Goal: Task Accomplishment & Management: Manage account settings

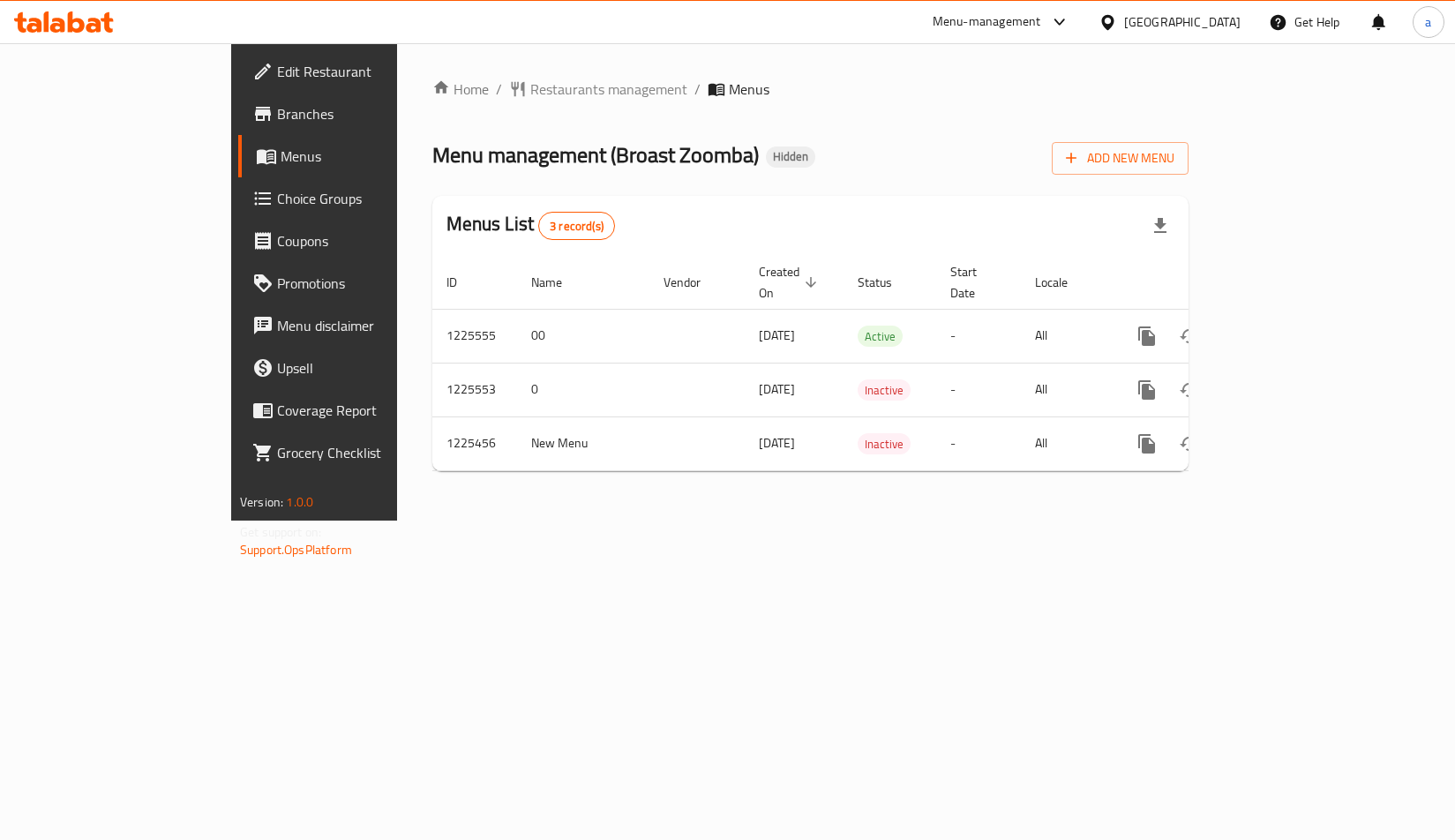
click at [277, 194] on span "Choice Groups" at bounding box center [368, 198] width 183 height 21
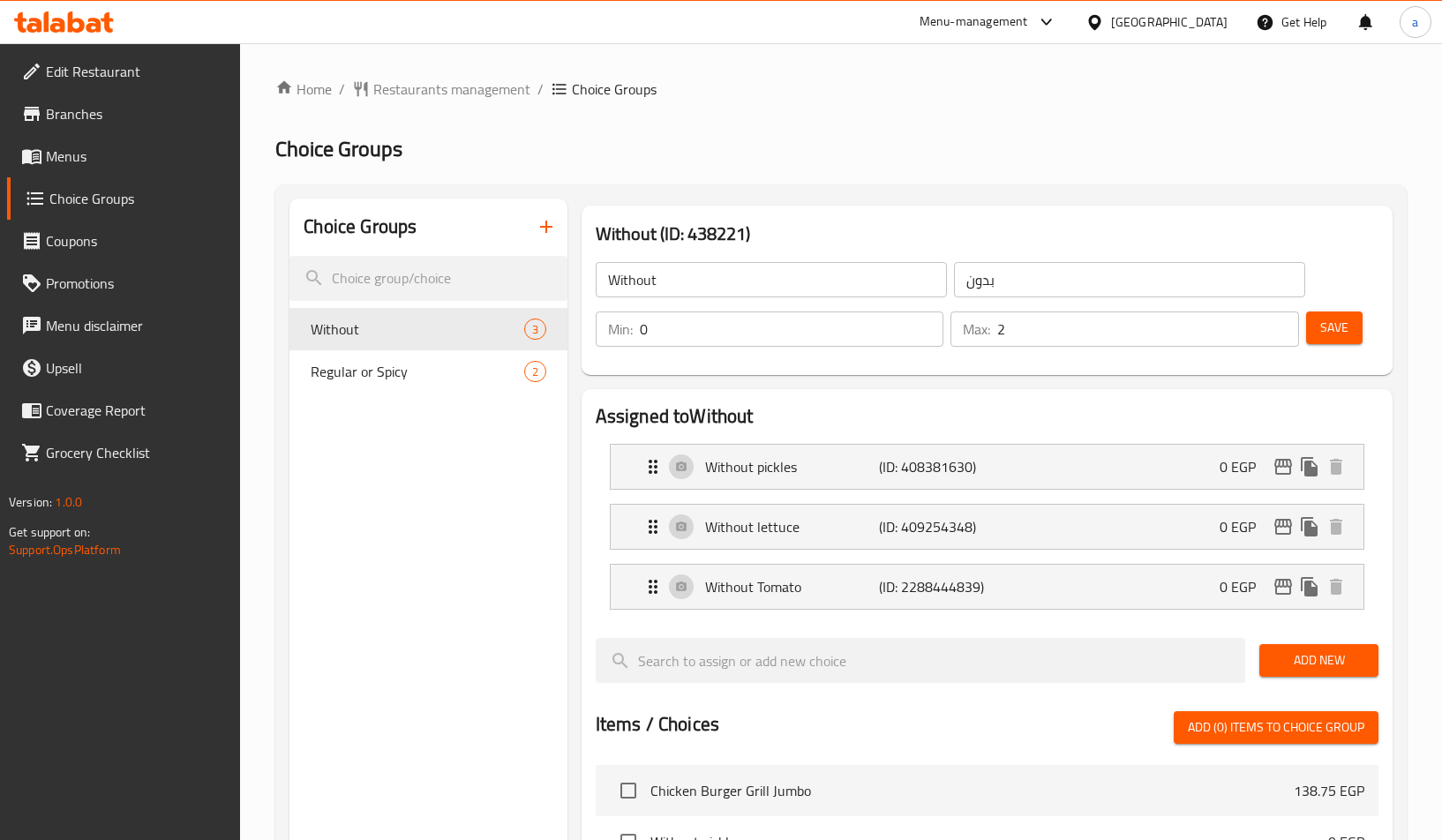
click at [1028, 153] on h2 "Choice Groups" at bounding box center [840, 149] width 1131 height 28
drag, startPoint x: 397, startPoint y: 371, endPoint x: 875, endPoint y: 212, distance: 503.8
click at [397, 371] on span "Regular or Spicy" at bounding box center [391, 370] width 160 height 21
type input "Regular or Spicy"
type input "عادى او حار"
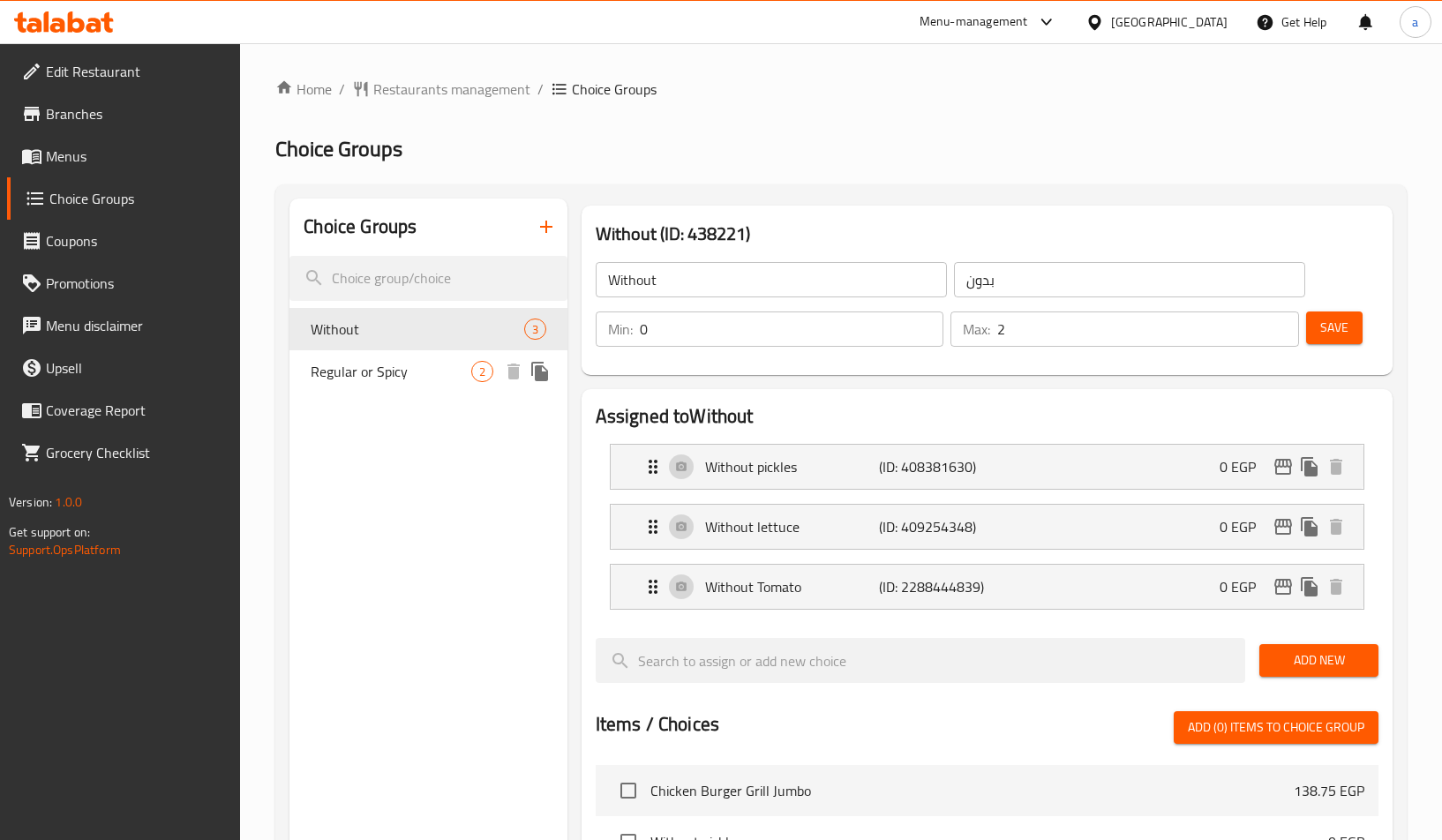
type input "1"
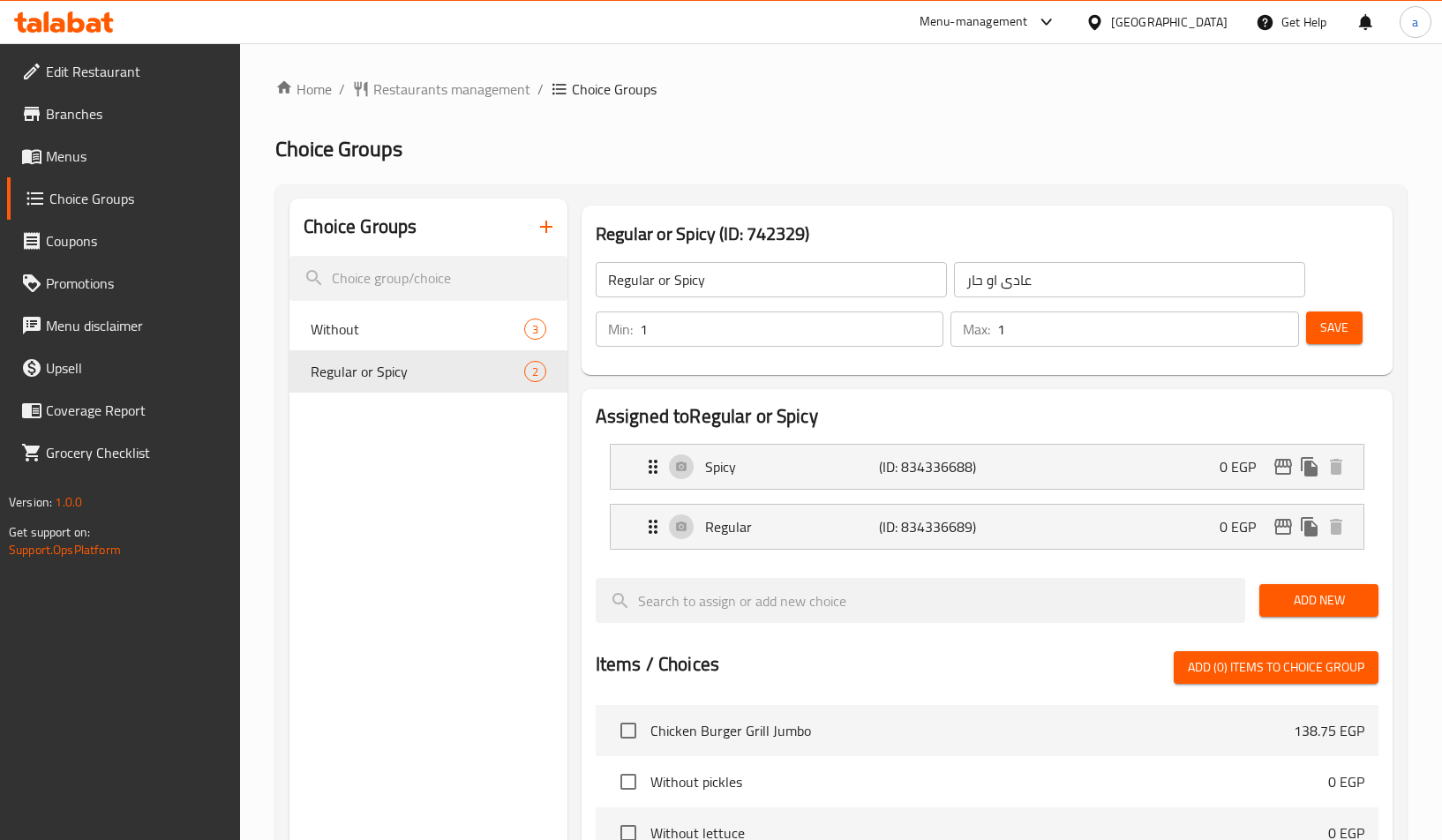
click at [902, 124] on div "Home / Restaurants management / Choice Groups Choice Groups Choice Groups Witho…" at bounding box center [840, 720] width 1131 height 1282
click at [423, 345] on div "Without 3" at bounding box center [428, 329] width 277 height 42
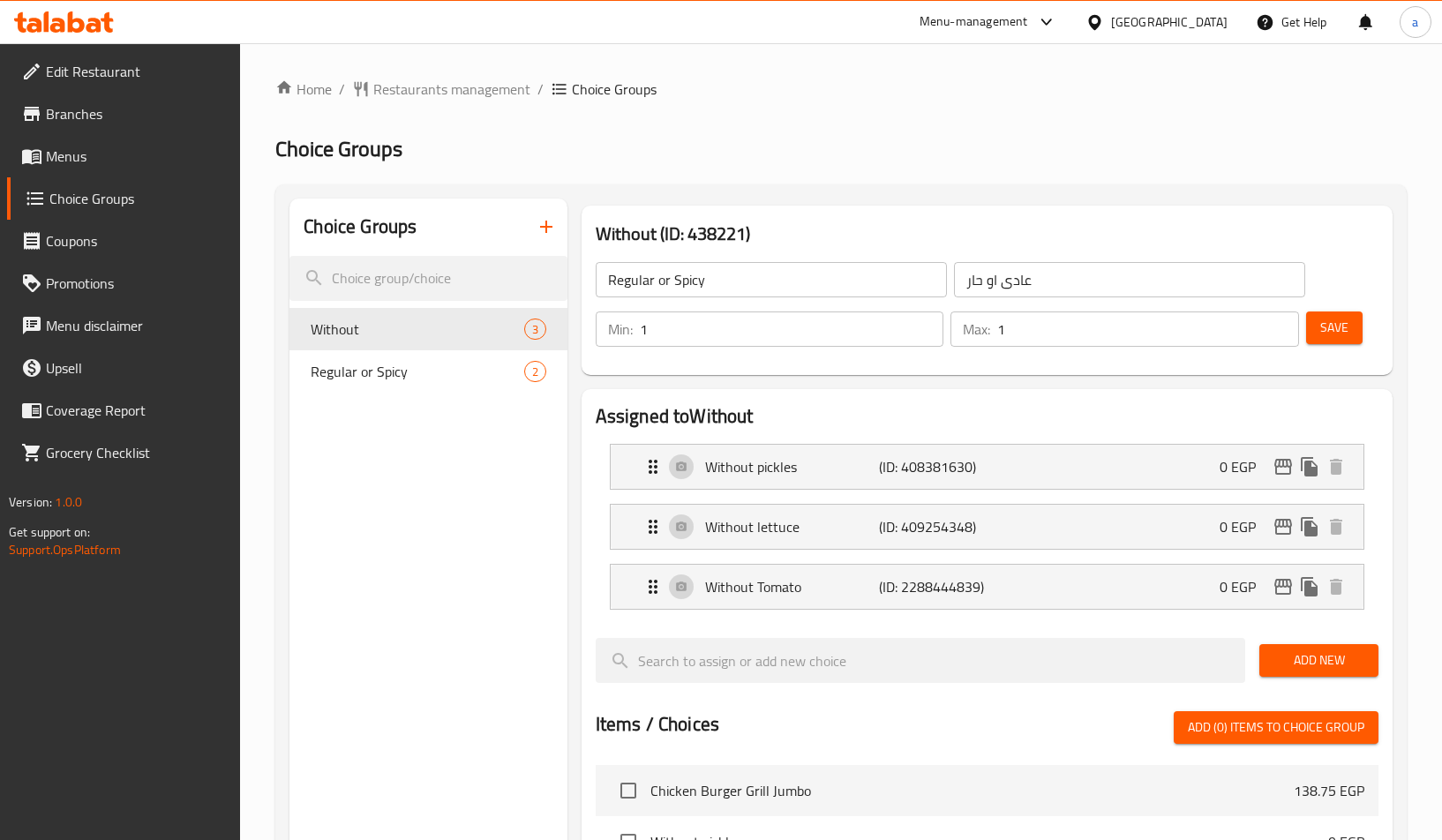
type input "Without"
type input "بدون"
type input "0"
type input "2"
click at [747, 150] on h2 "Choice Groups" at bounding box center [840, 149] width 1131 height 28
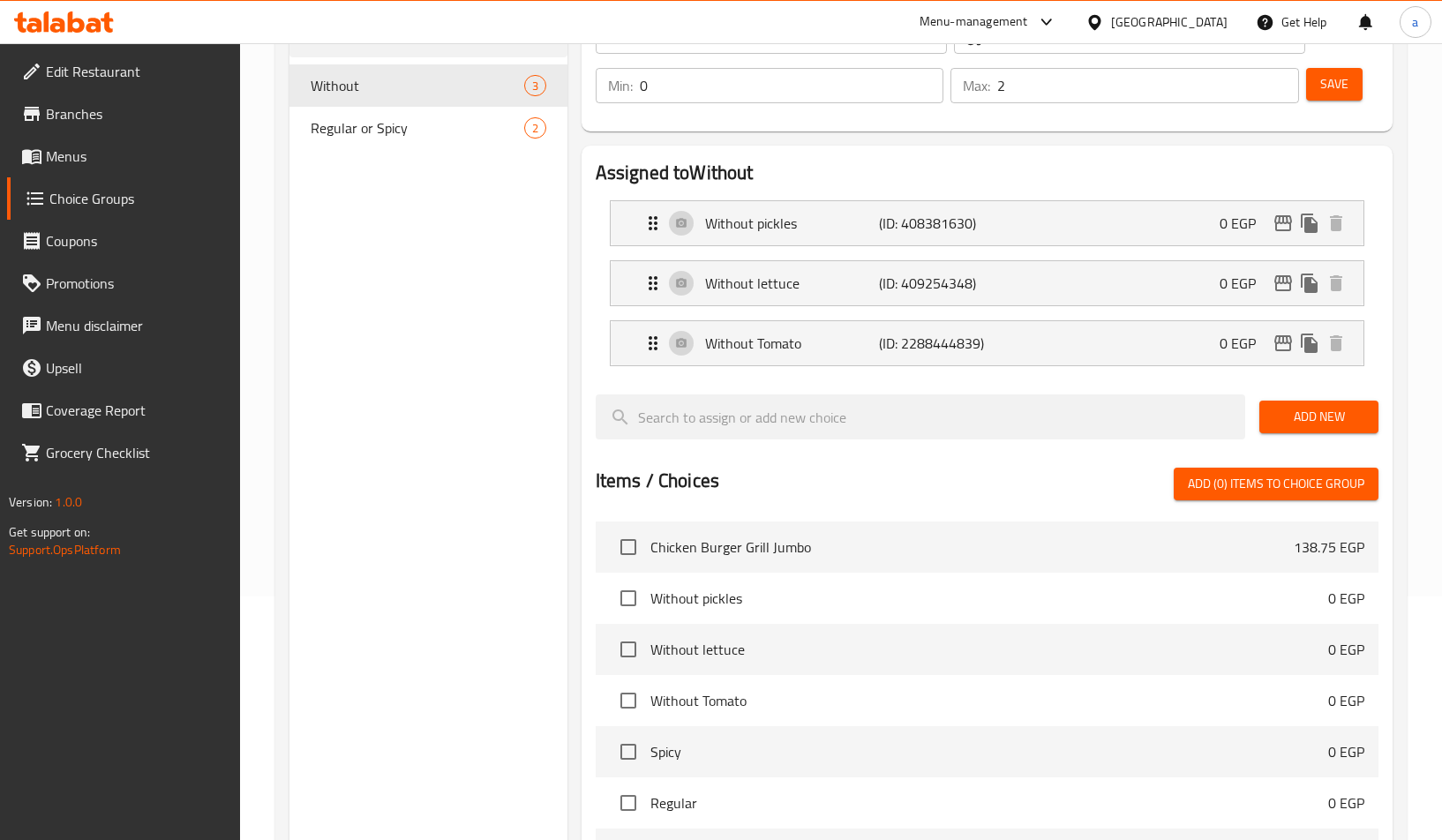
scroll to position [86, 0]
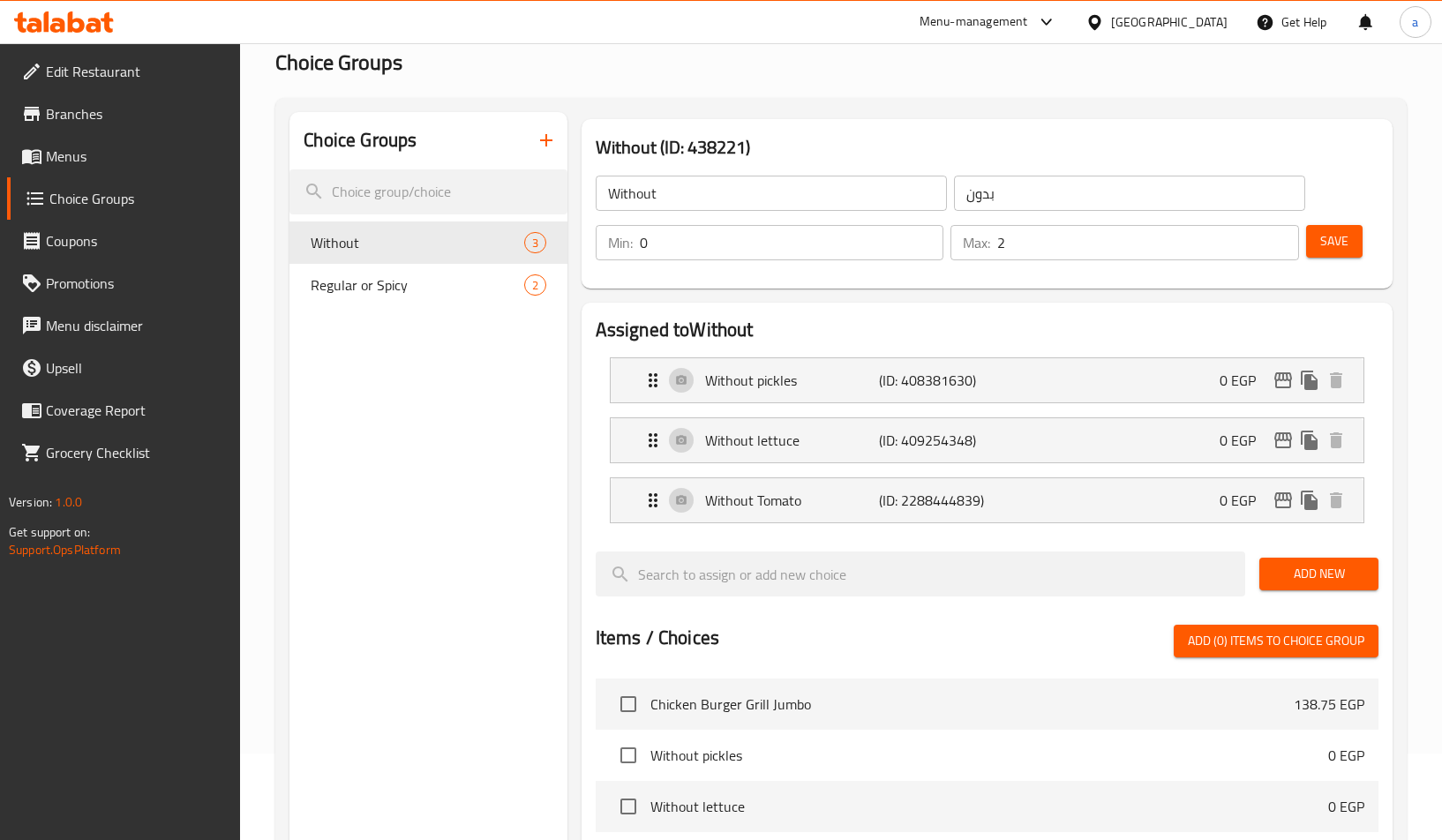
click at [395, 277] on span "Regular or Spicy" at bounding box center [417, 284] width 213 height 21
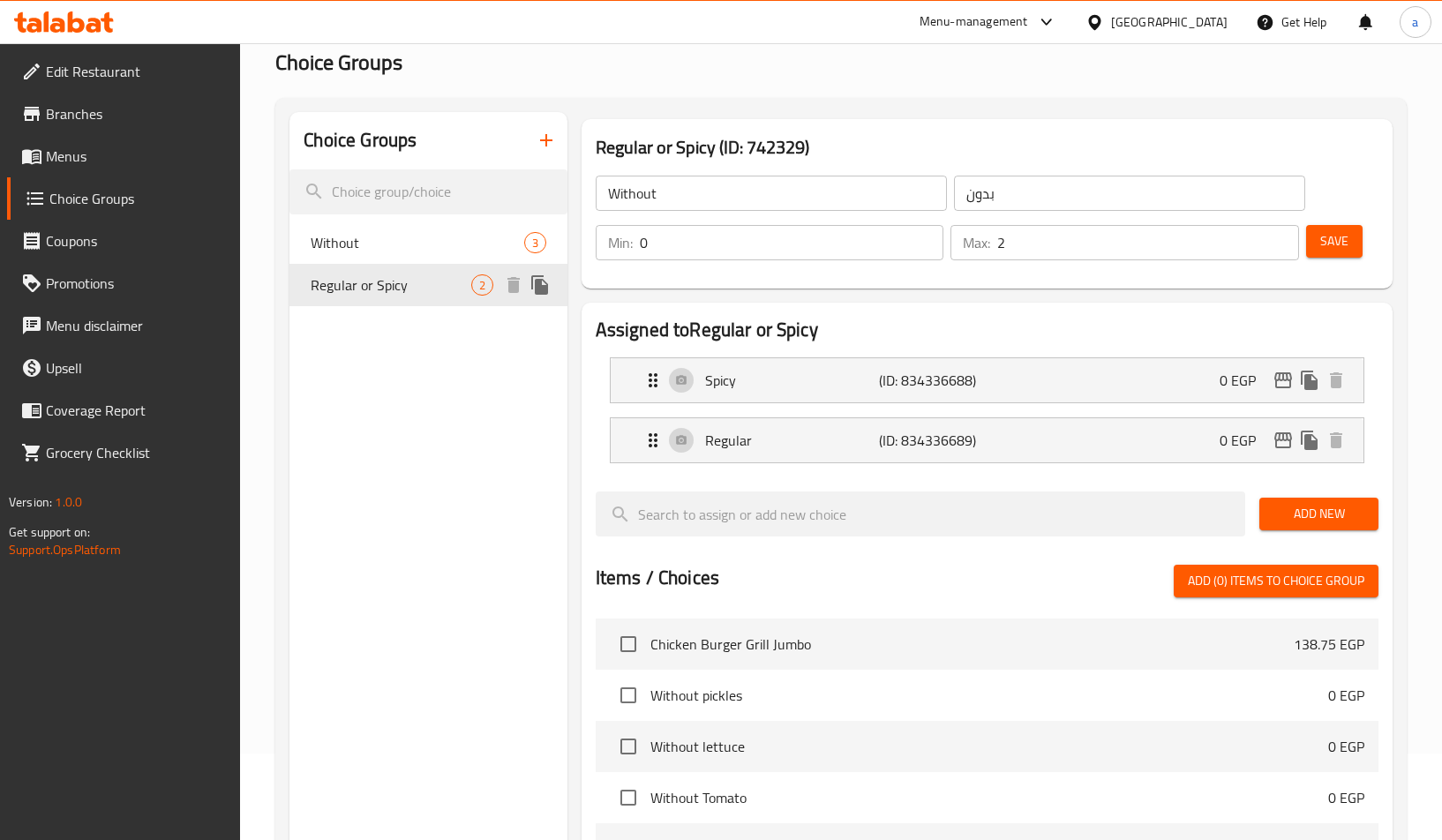
type input "Regular or Spicy"
type input "عادى او حار"
type input "1"
click at [708, 127] on div "Regular or Spicy (ID: 742329) Regular or Spicy ​ عادى او حار ​ Min: 1 ​ Max: 1 …" at bounding box center [987, 204] width 811 height 170
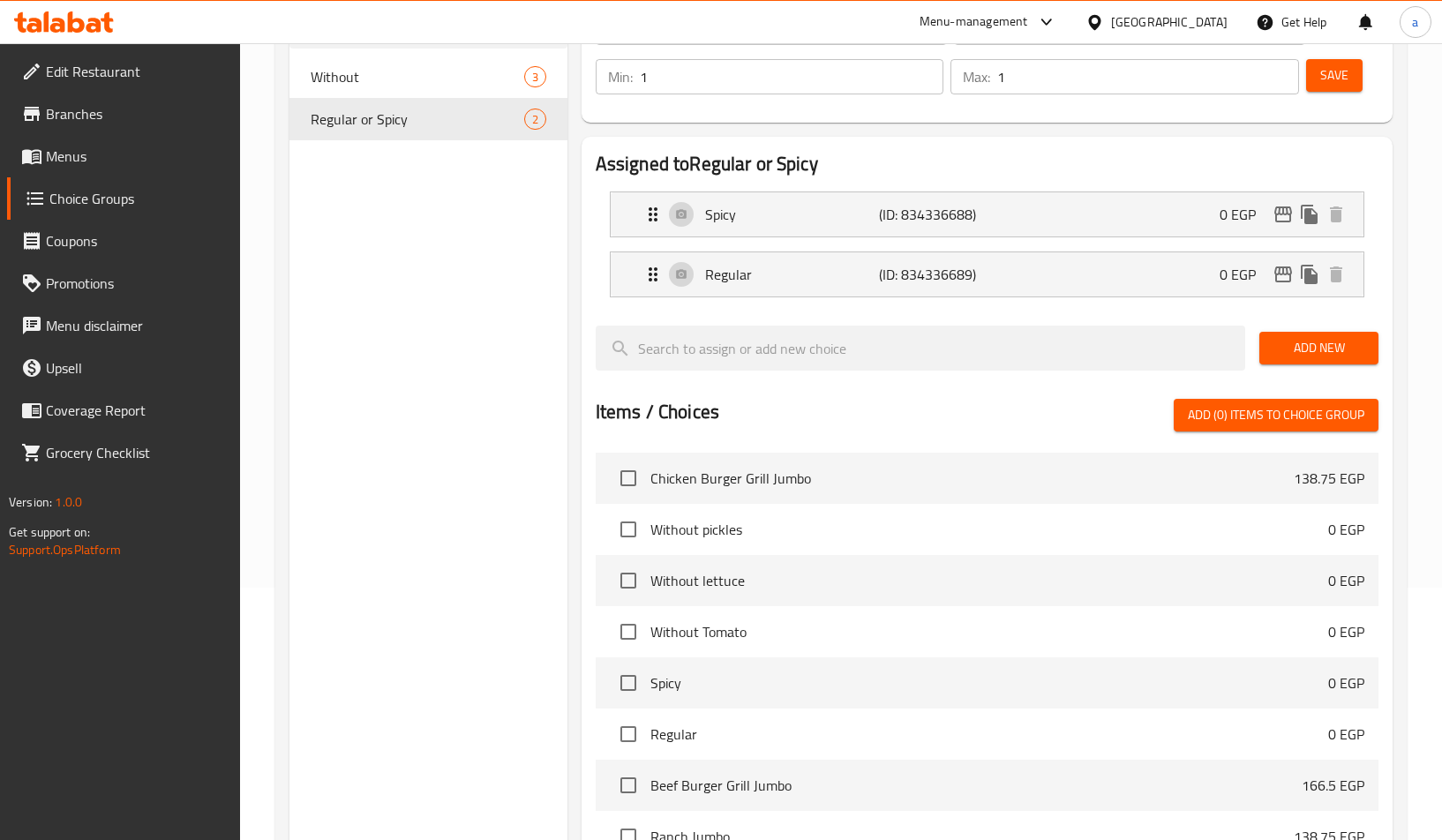
scroll to position [0, 0]
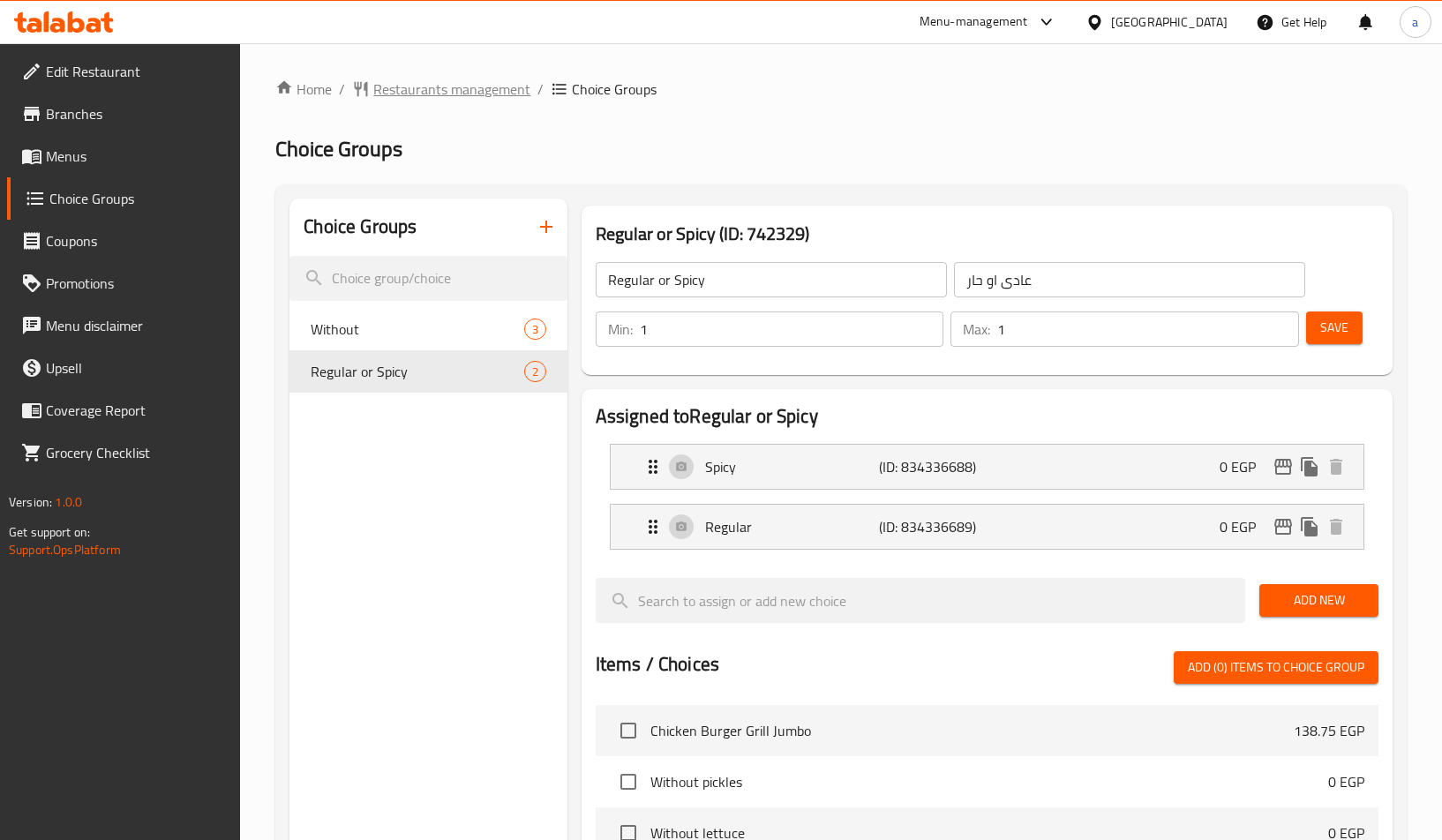
click at [449, 81] on span "Restaurants management" at bounding box center [451, 89] width 157 height 21
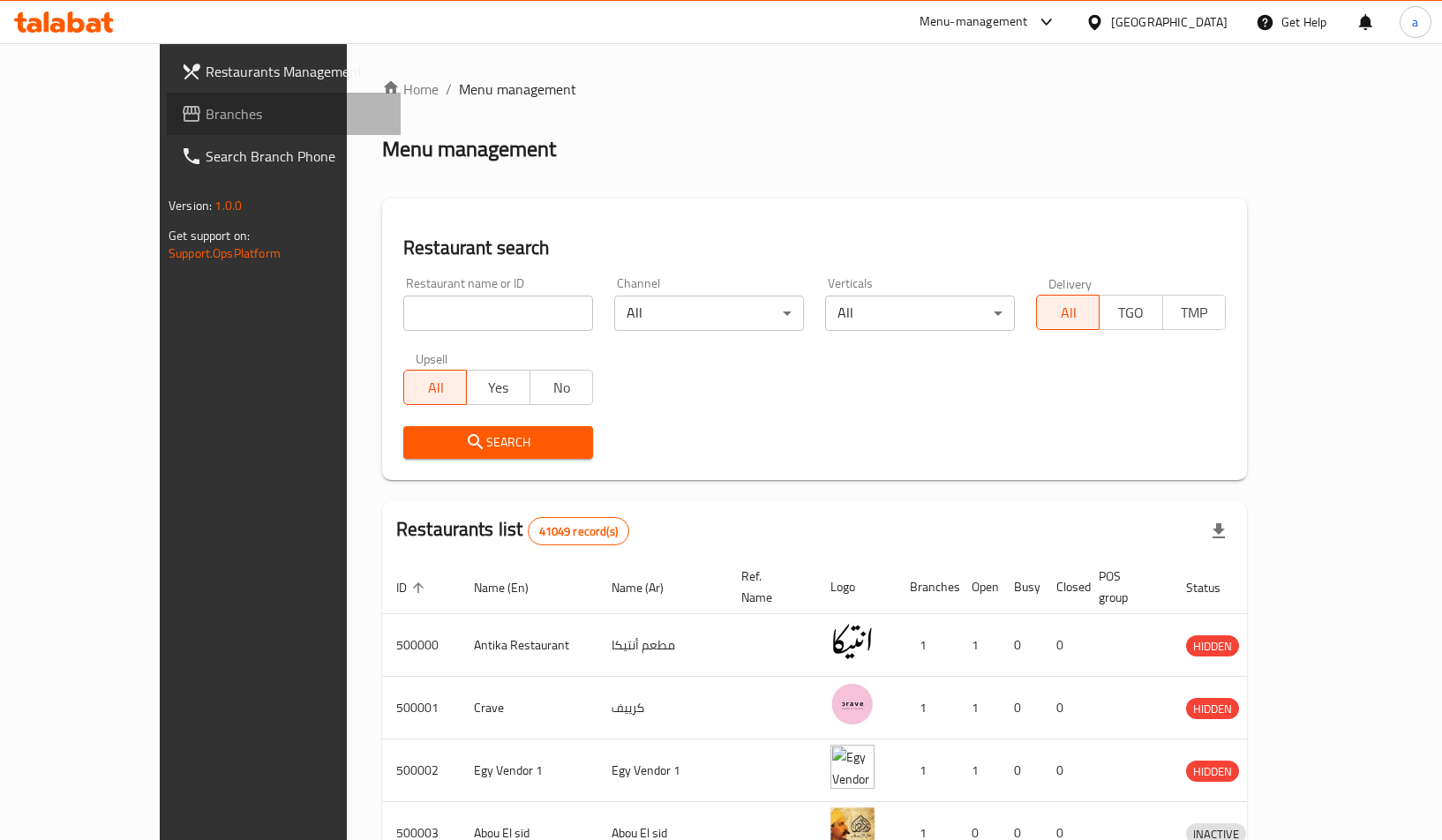
click at [205, 122] on span "Branches" at bounding box center [295, 114] width 181 height 21
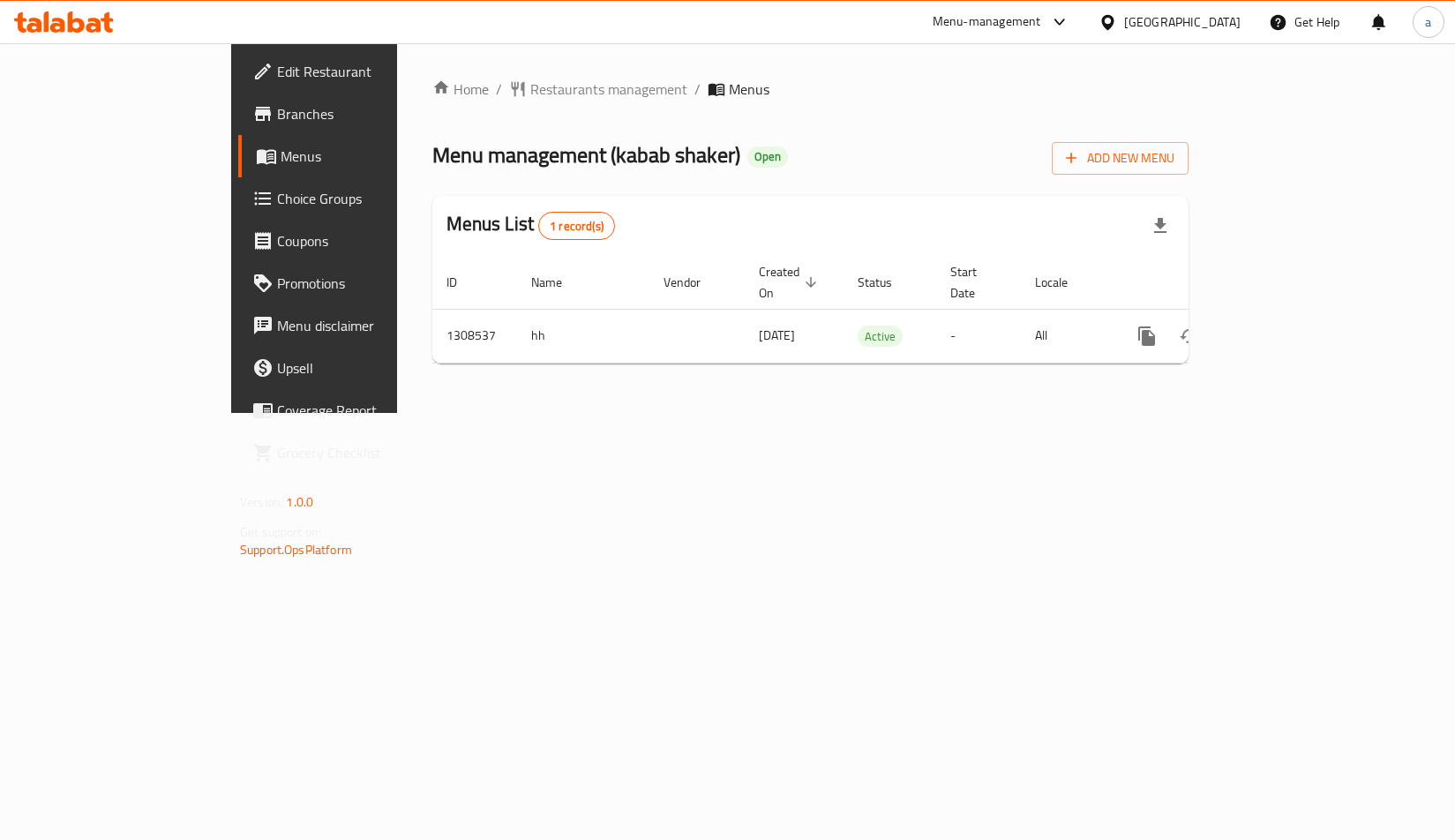
click at [277, 197] on span "Choice Groups" at bounding box center [368, 198] width 183 height 21
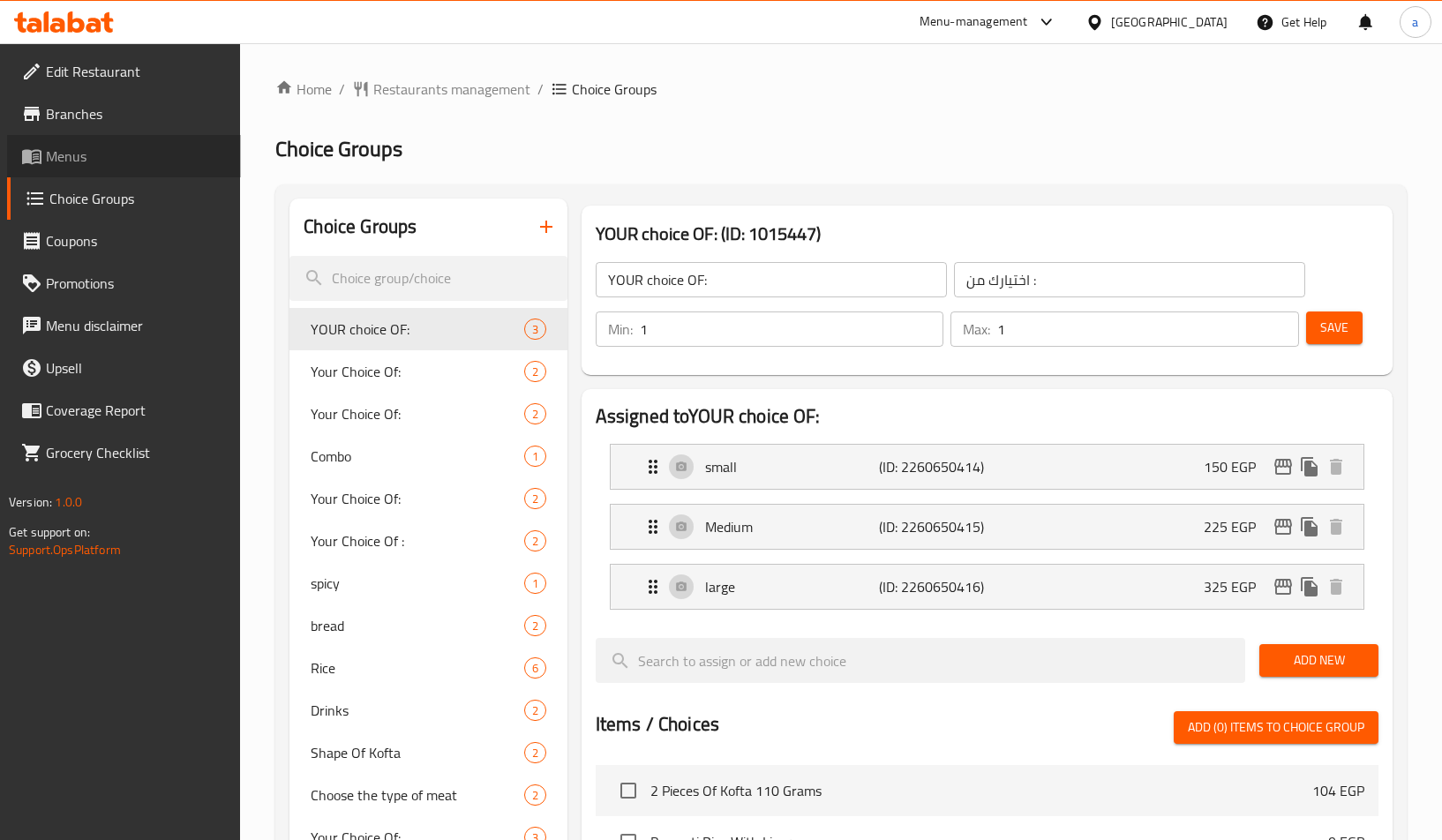
click at [149, 168] on link "Menus" at bounding box center [124, 156] width 234 height 42
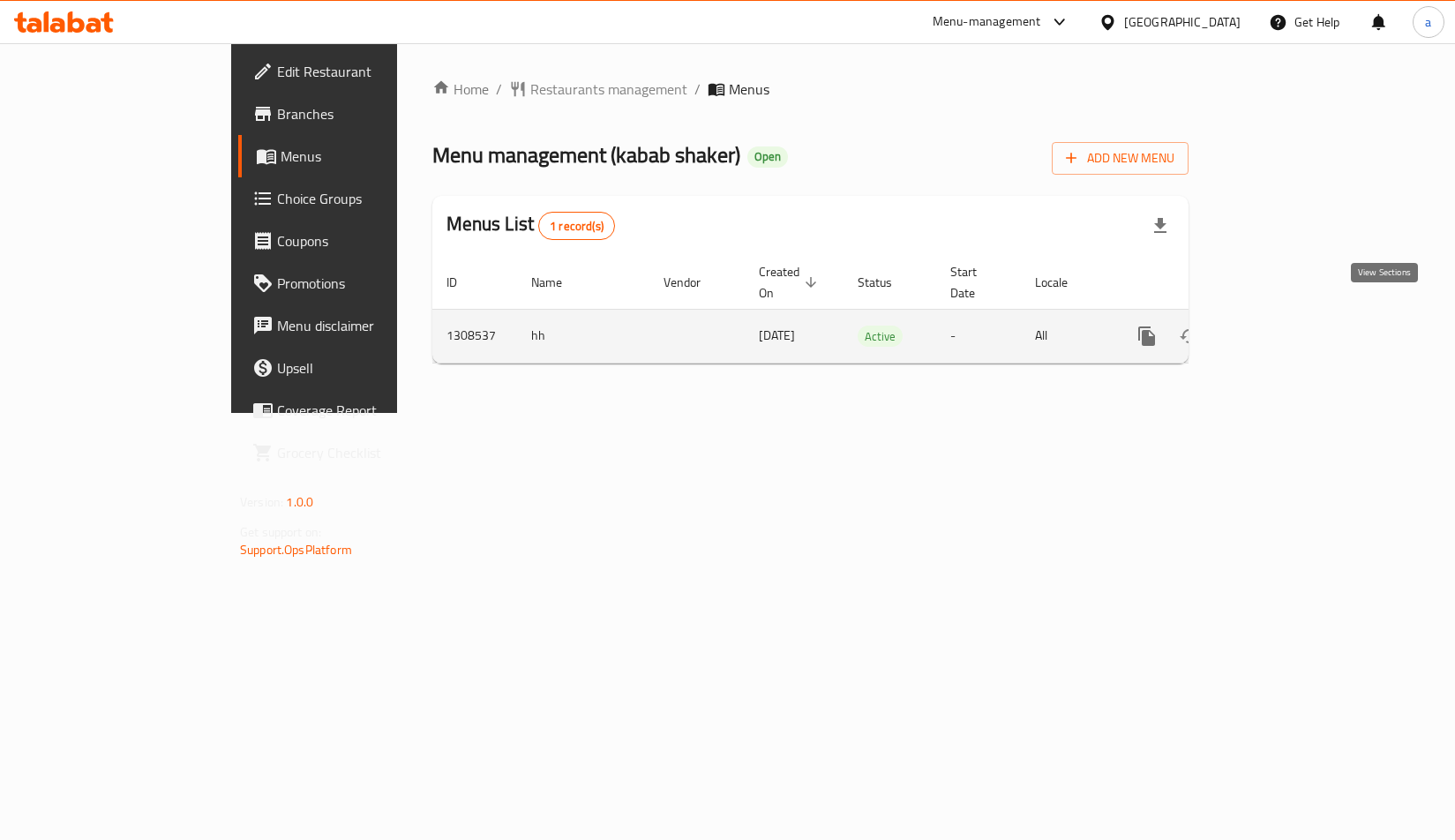
click at [1295, 315] on link "enhanced table" at bounding box center [1274, 336] width 42 height 42
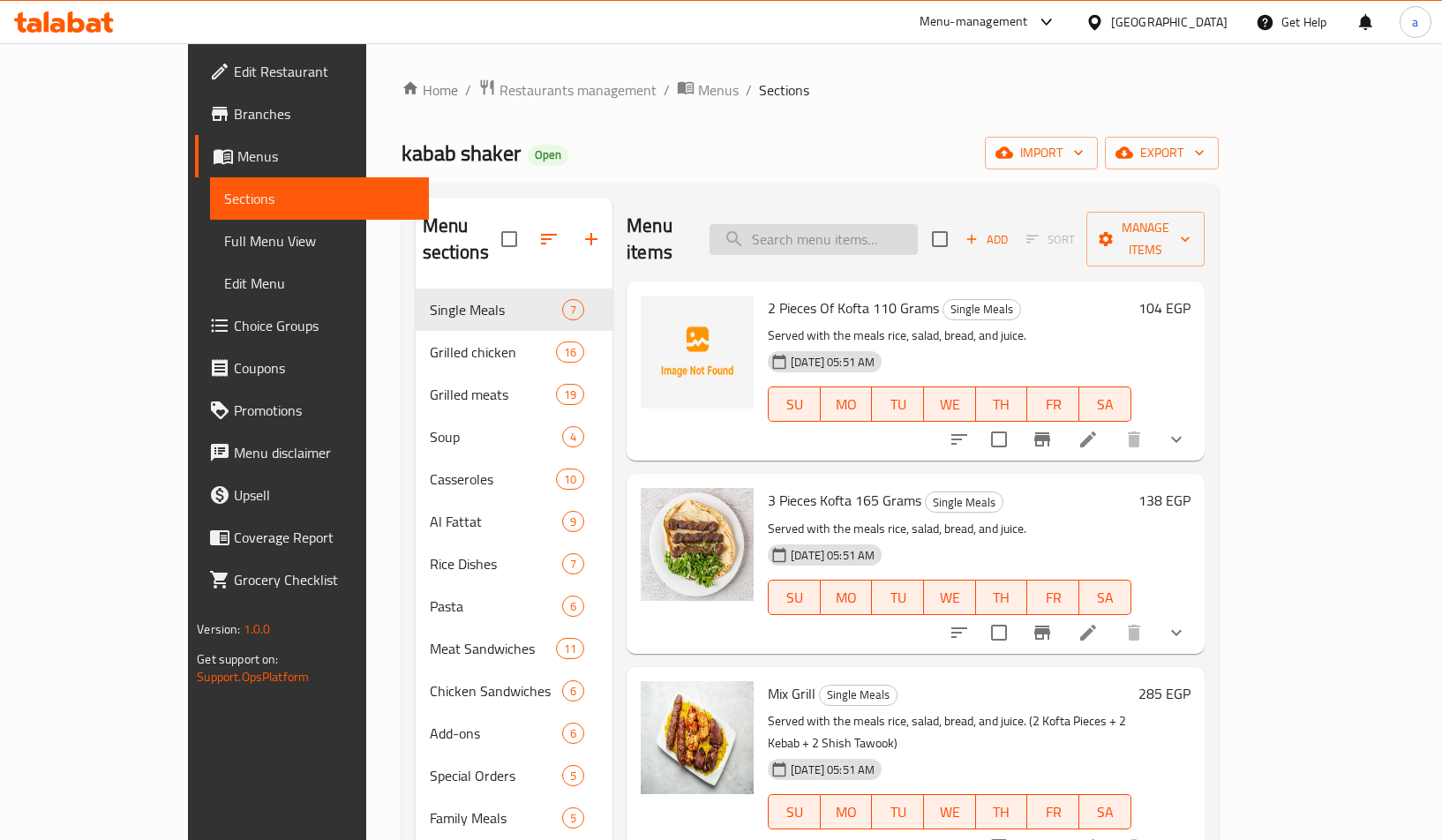
click at [840, 230] on input "search" at bounding box center [813, 239] width 208 height 31
paste input "كلوسلو"
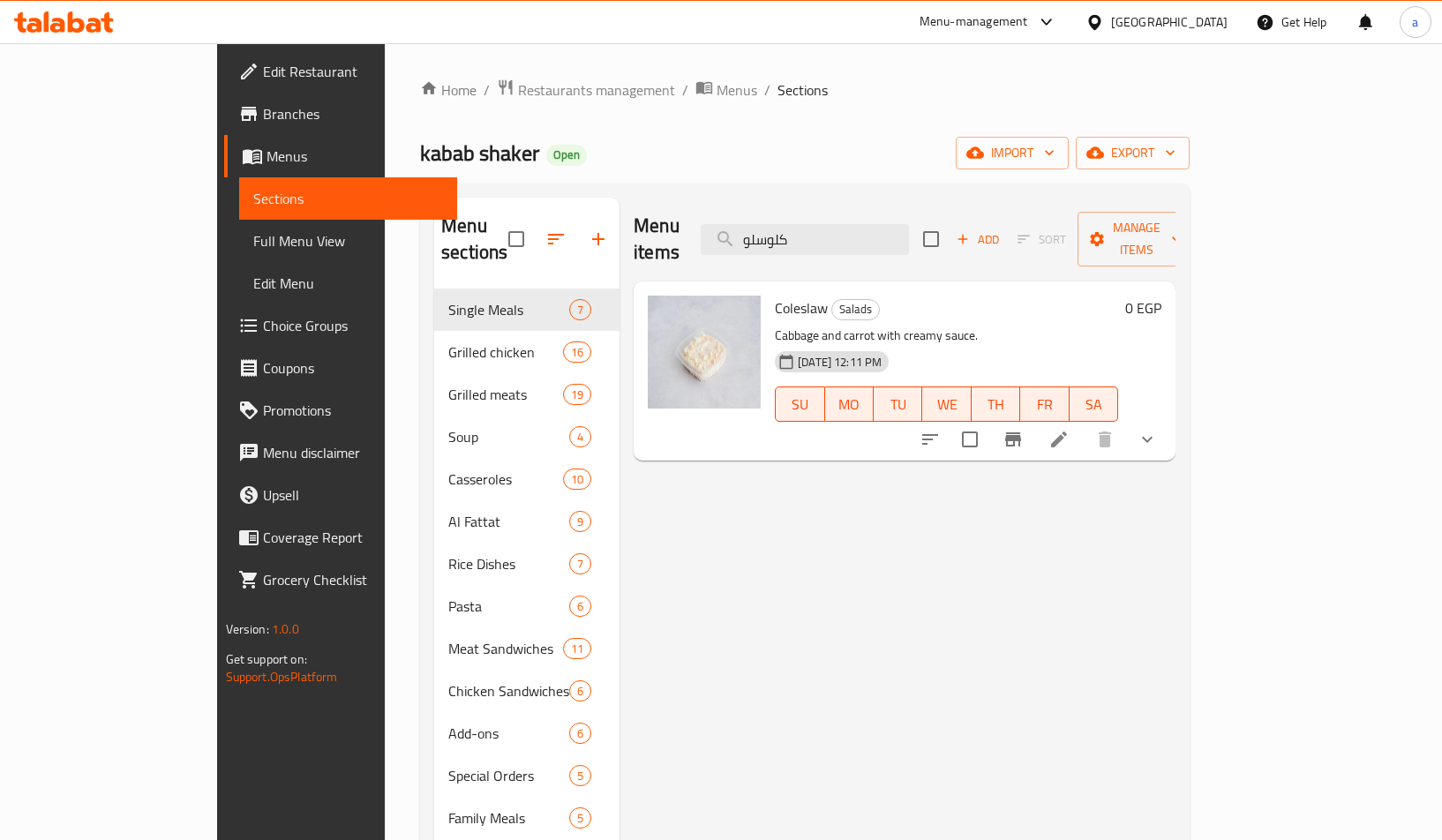
type input "كلوسلو"
click at [1169, 429] on div at bounding box center [1038, 439] width 260 height 42
click at [1067, 431] on icon at bounding box center [1059, 438] width 16 height 16
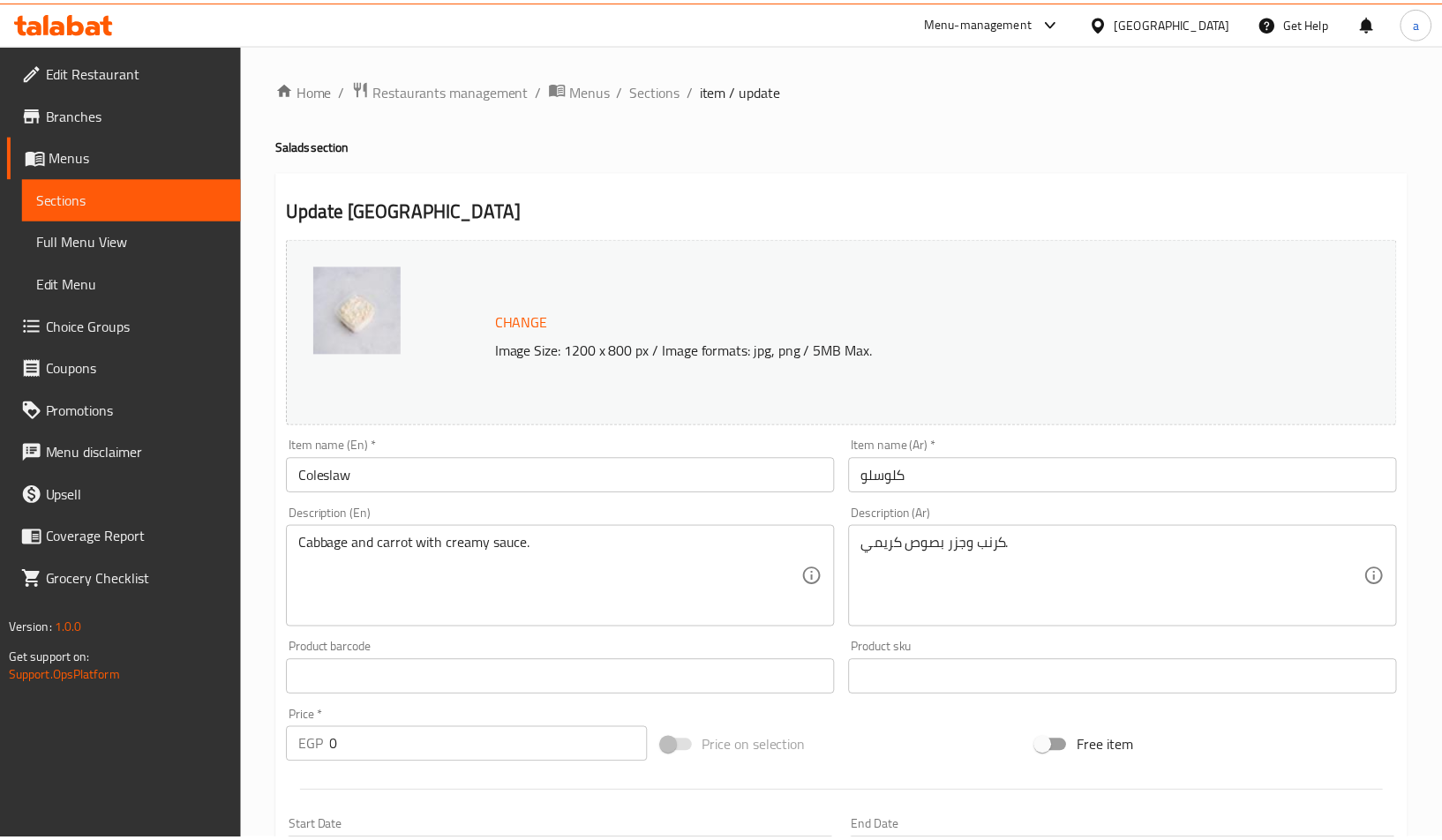
scroll to position [625, 0]
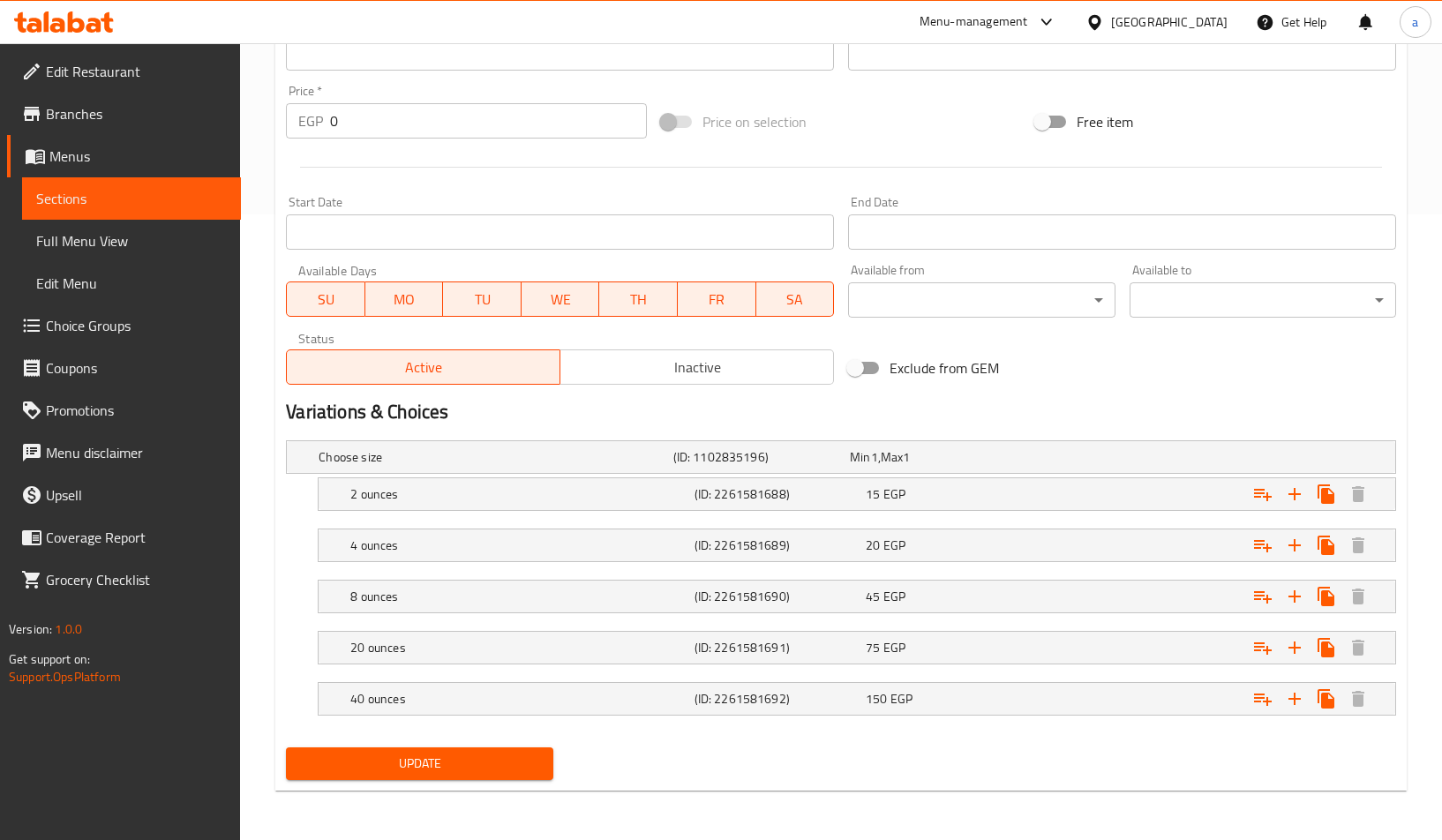
click at [625, 747] on div "Update" at bounding box center [841, 763] width 1125 height 47
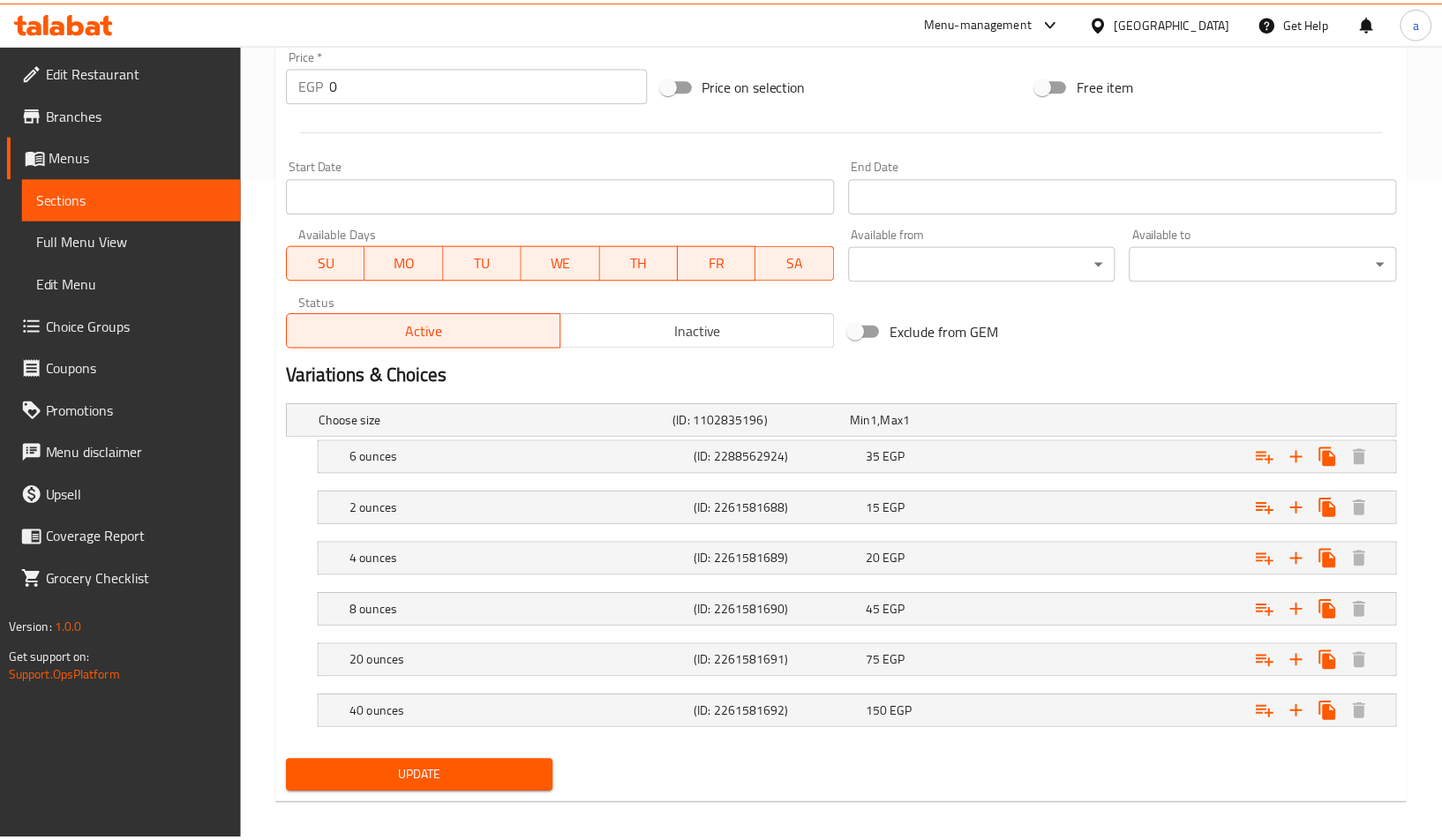
scroll to position [677, 0]
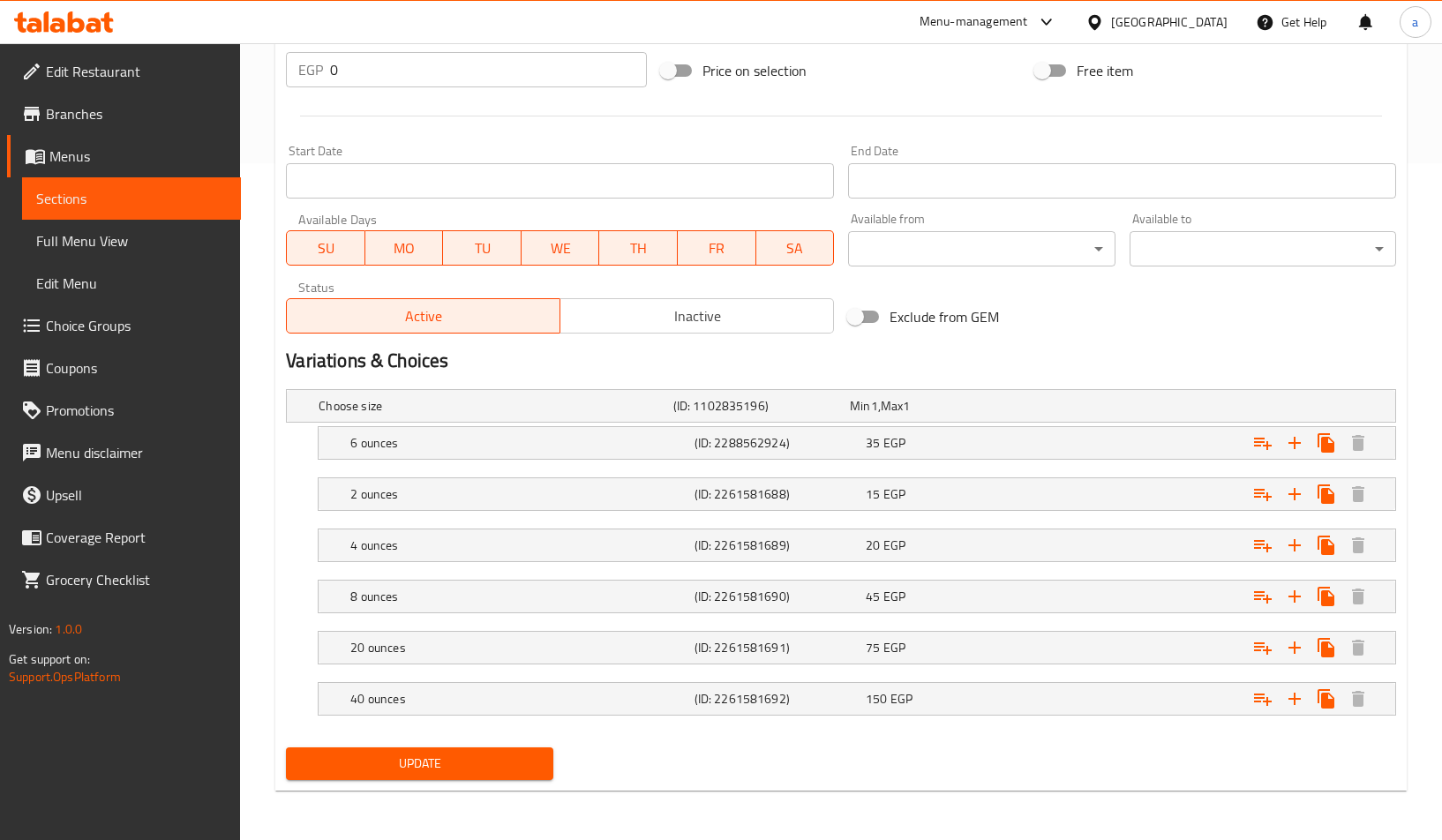
click at [140, 193] on span "Sections" at bounding box center [131, 198] width 191 height 21
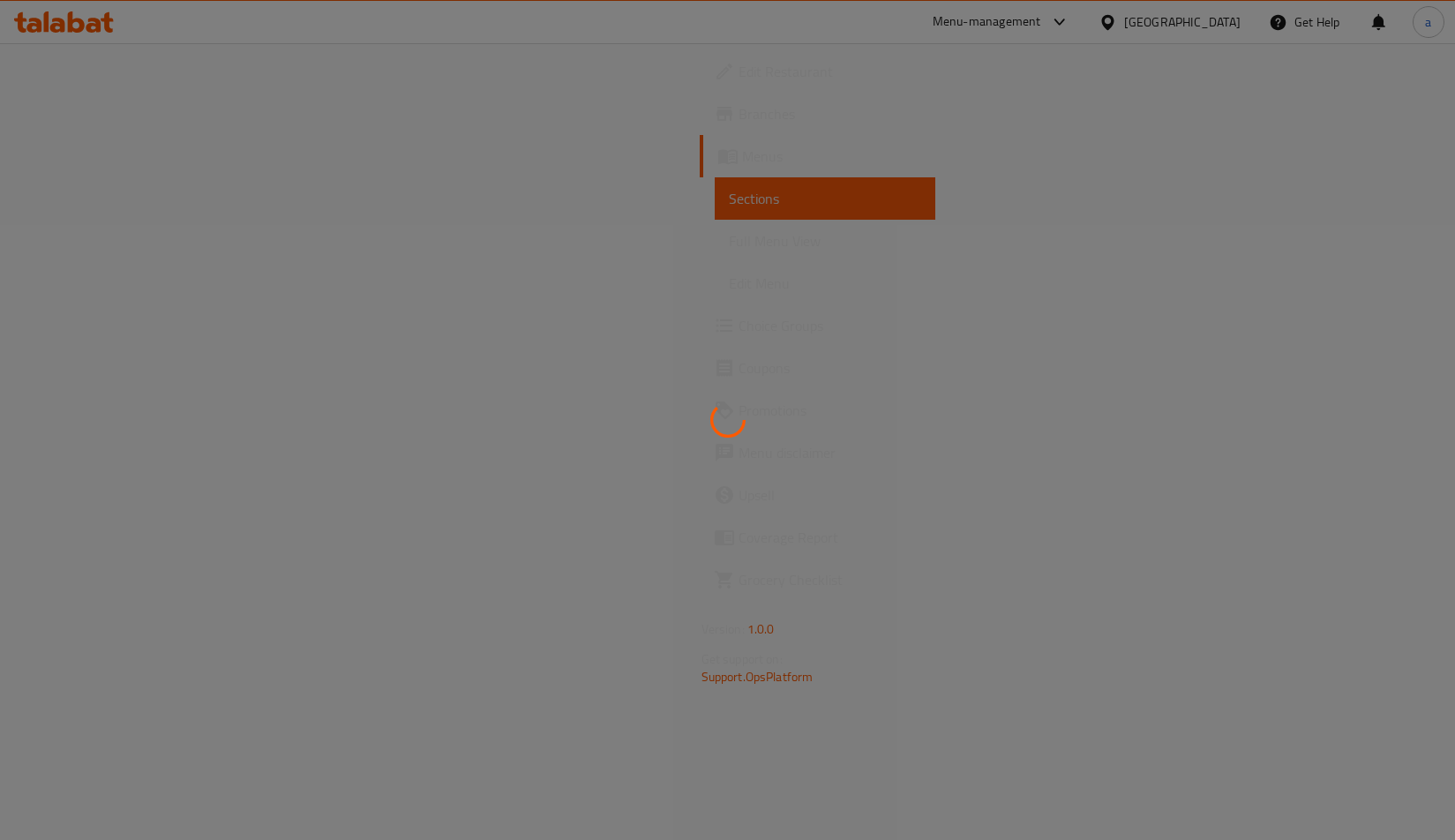
click at [737, 204] on div at bounding box center [728, 420] width 1455 height 840
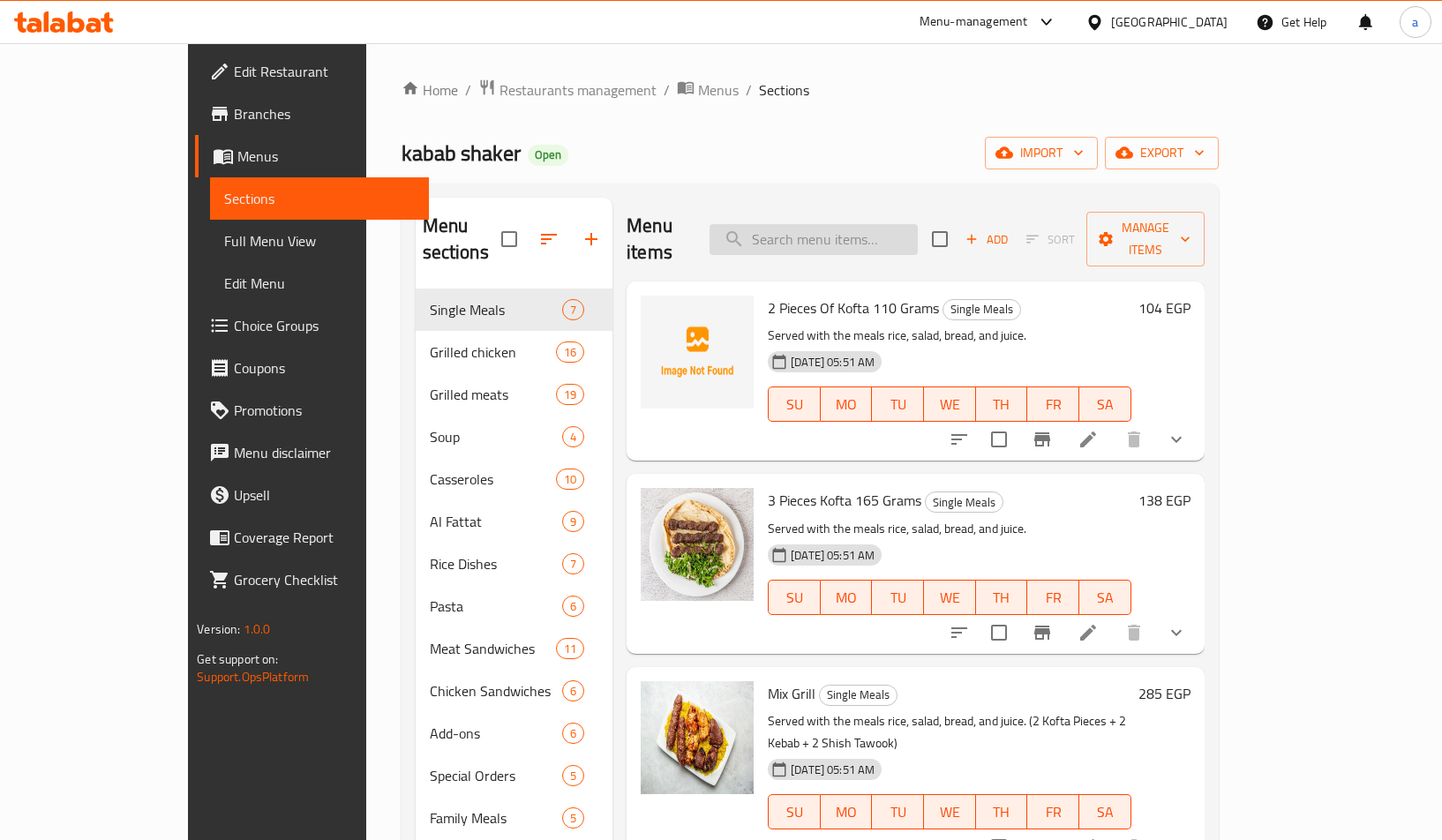
click at [876, 224] on input "search" at bounding box center [813, 239] width 208 height 31
paste input "زبادي"
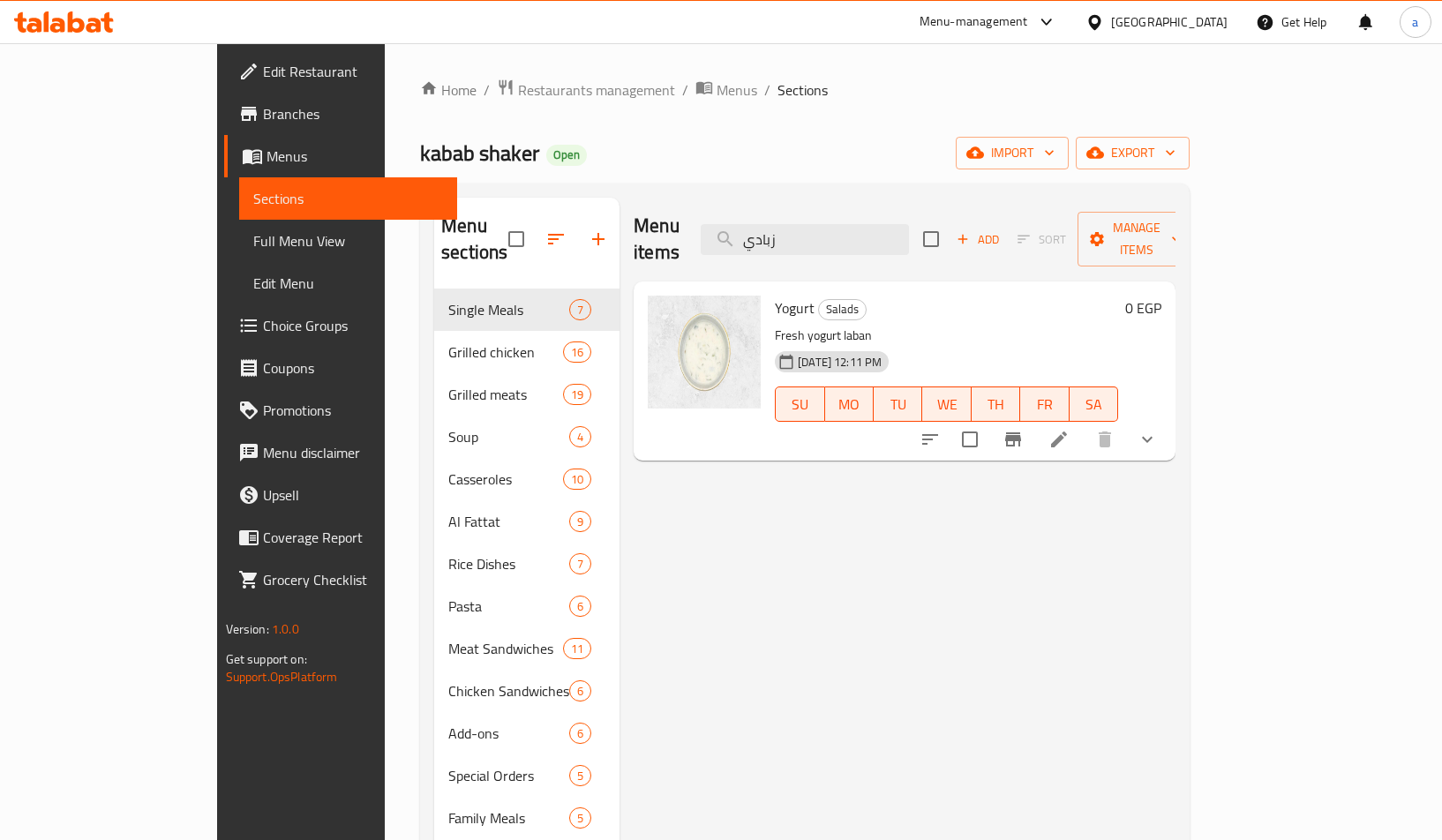
type input "زبادي"
click at [1083, 424] on li at bounding box center [1059, 439] width 50 height 32
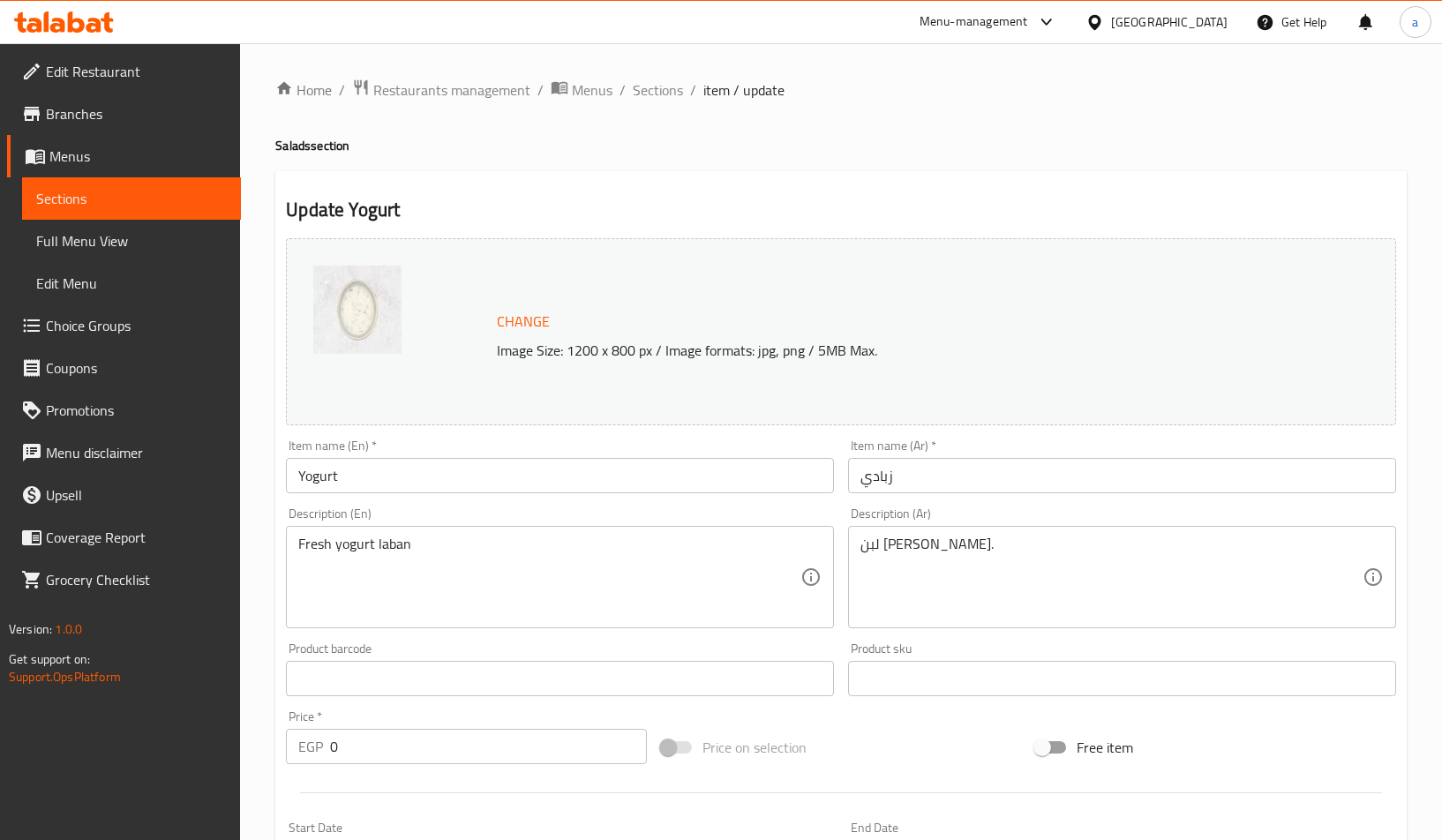
click at [568, 237] on div "Change Image Size: 1200 x 800 px / Image formats: jpg, png / 5MB Max." at bounding box center [841, 331] width 1125 height 201
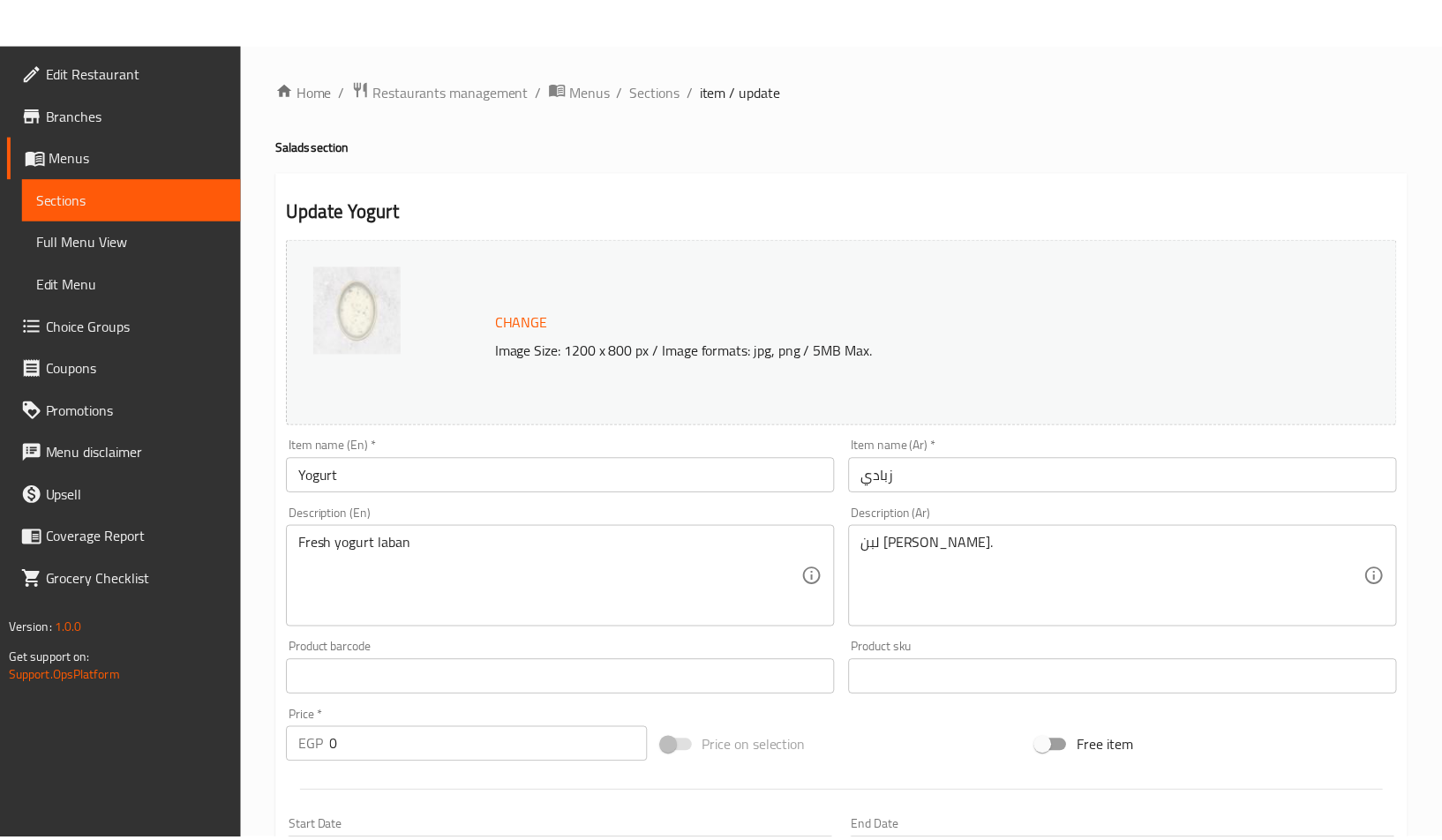
scroll to position [625, 0]
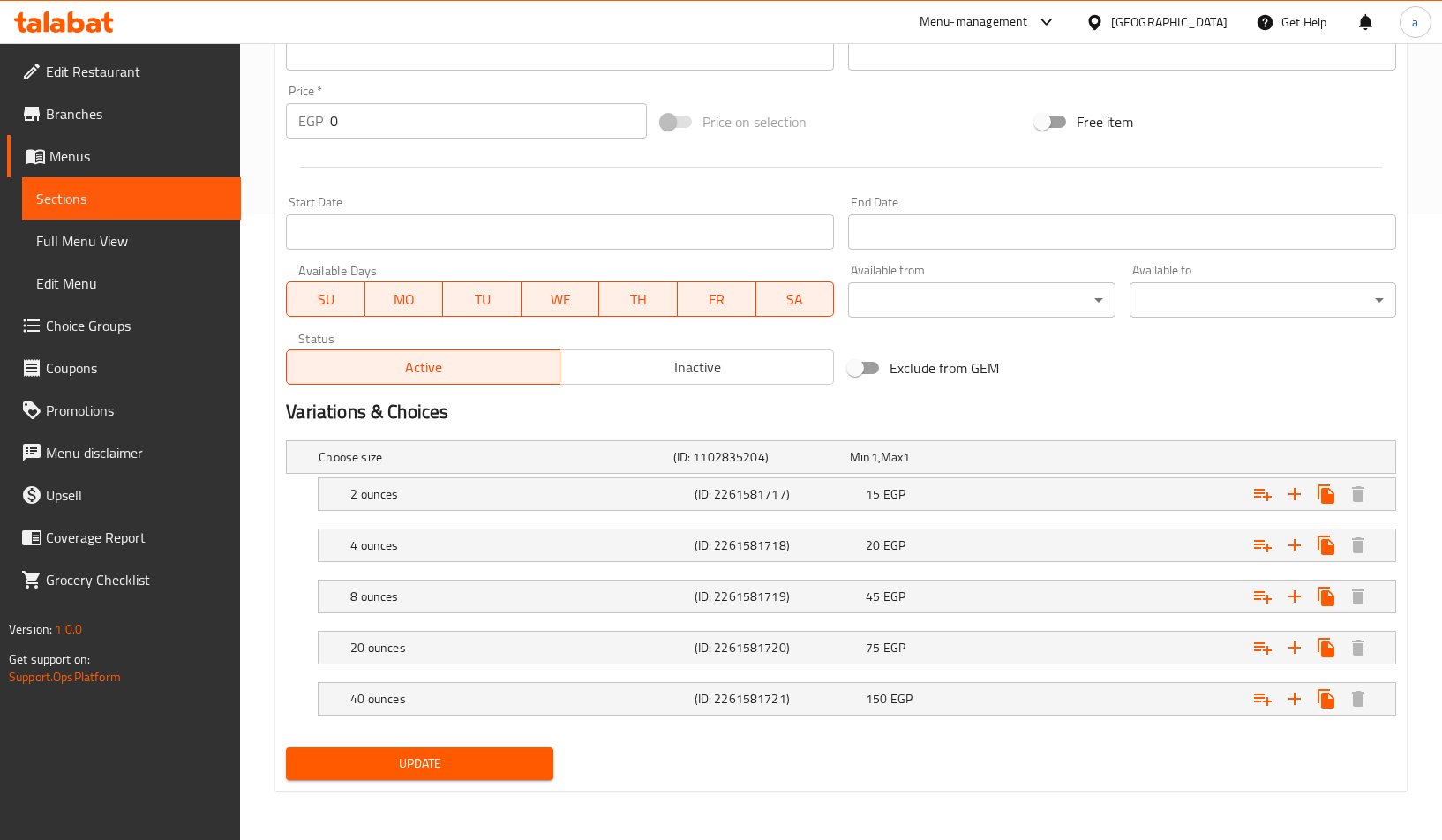
click at [776, 768] on div "Update" at bounding box center [841, 763] width 1125 height 47
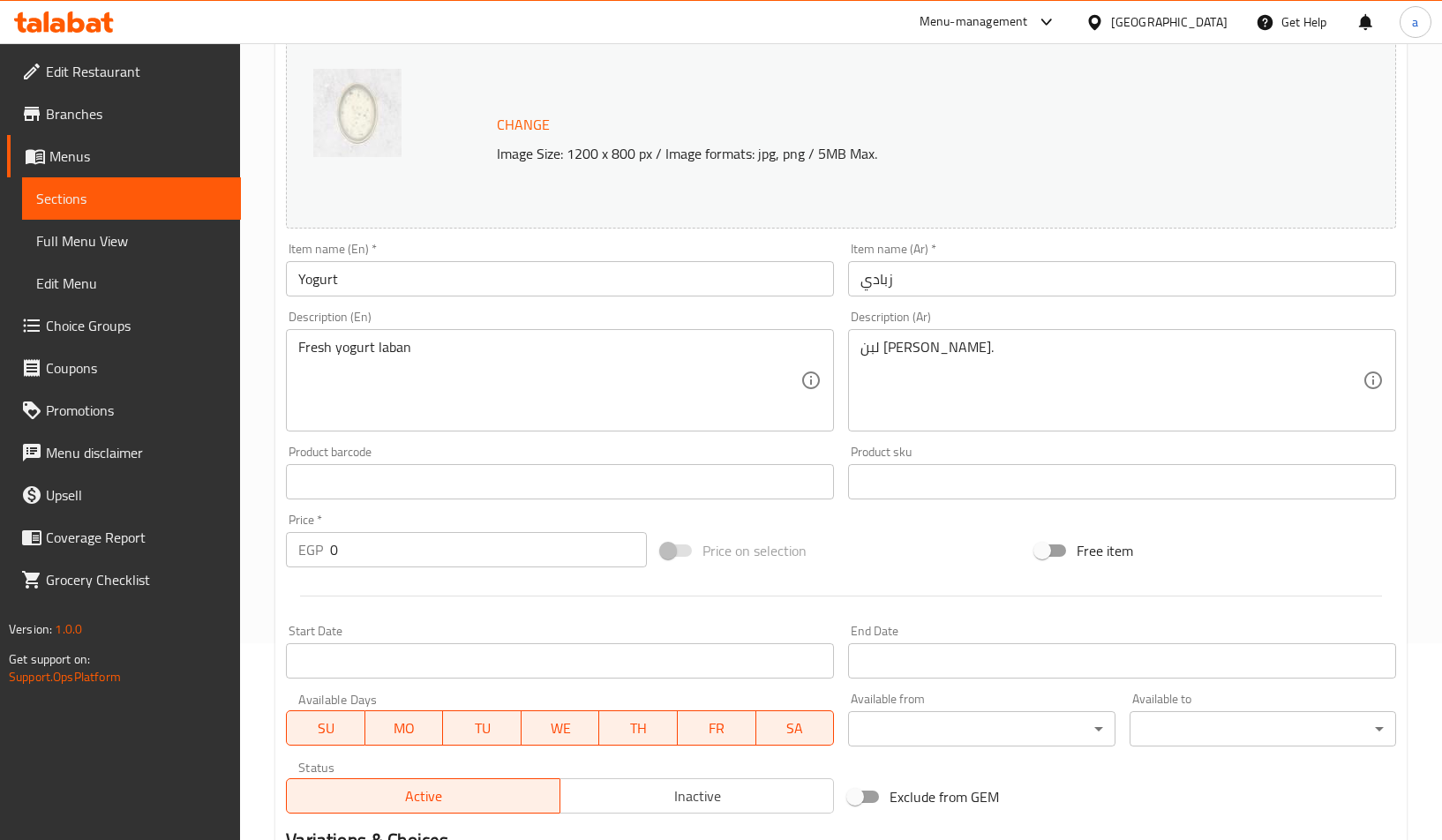
scroll to position [0, 0]
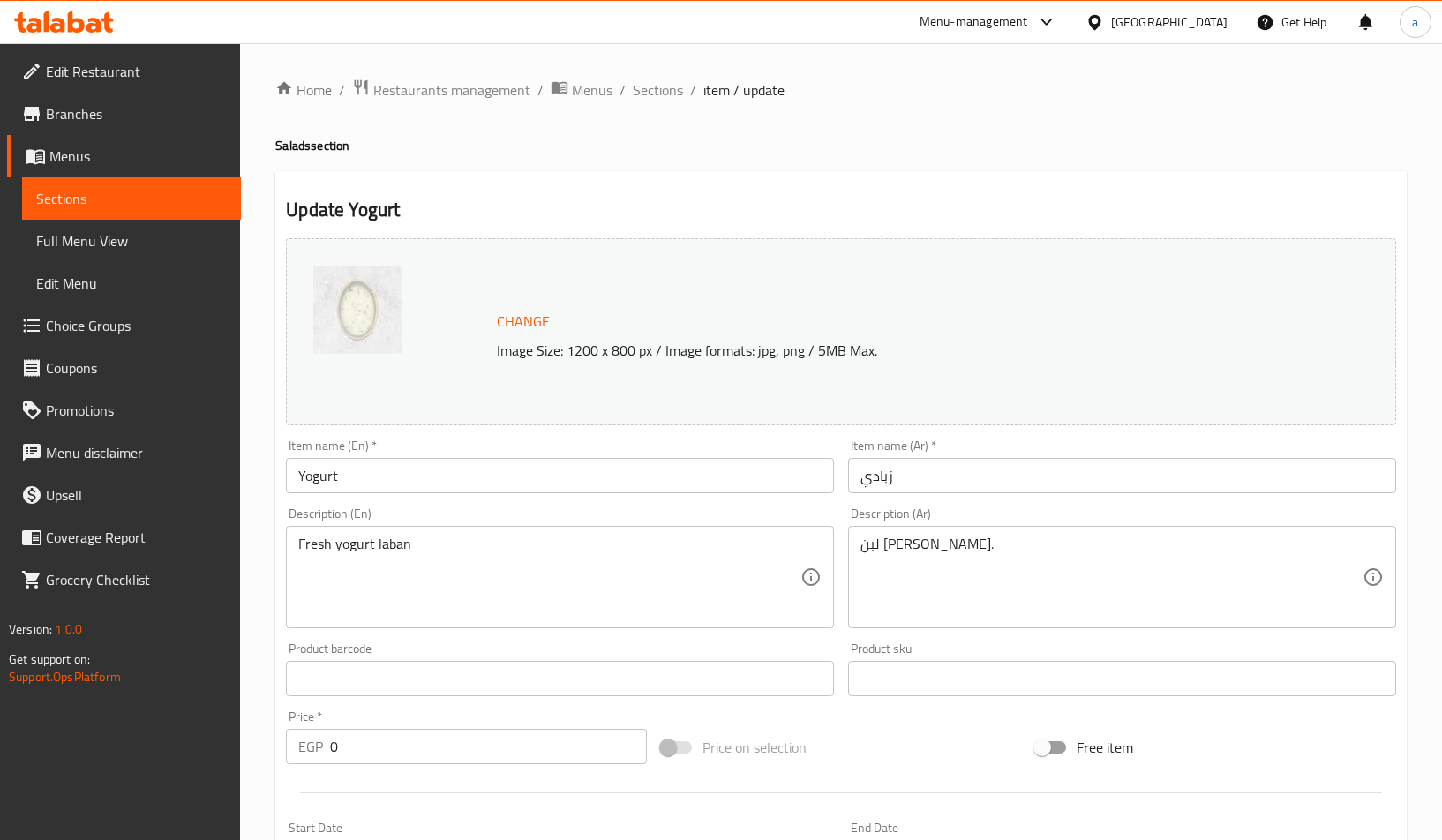
click at [629, 177] on div "Update Yogurt Change Image Size: 1200 x 800 px / Image formats: jpg, png / 5MB …" at bounding box center [840, 819] width 1131 height 1296
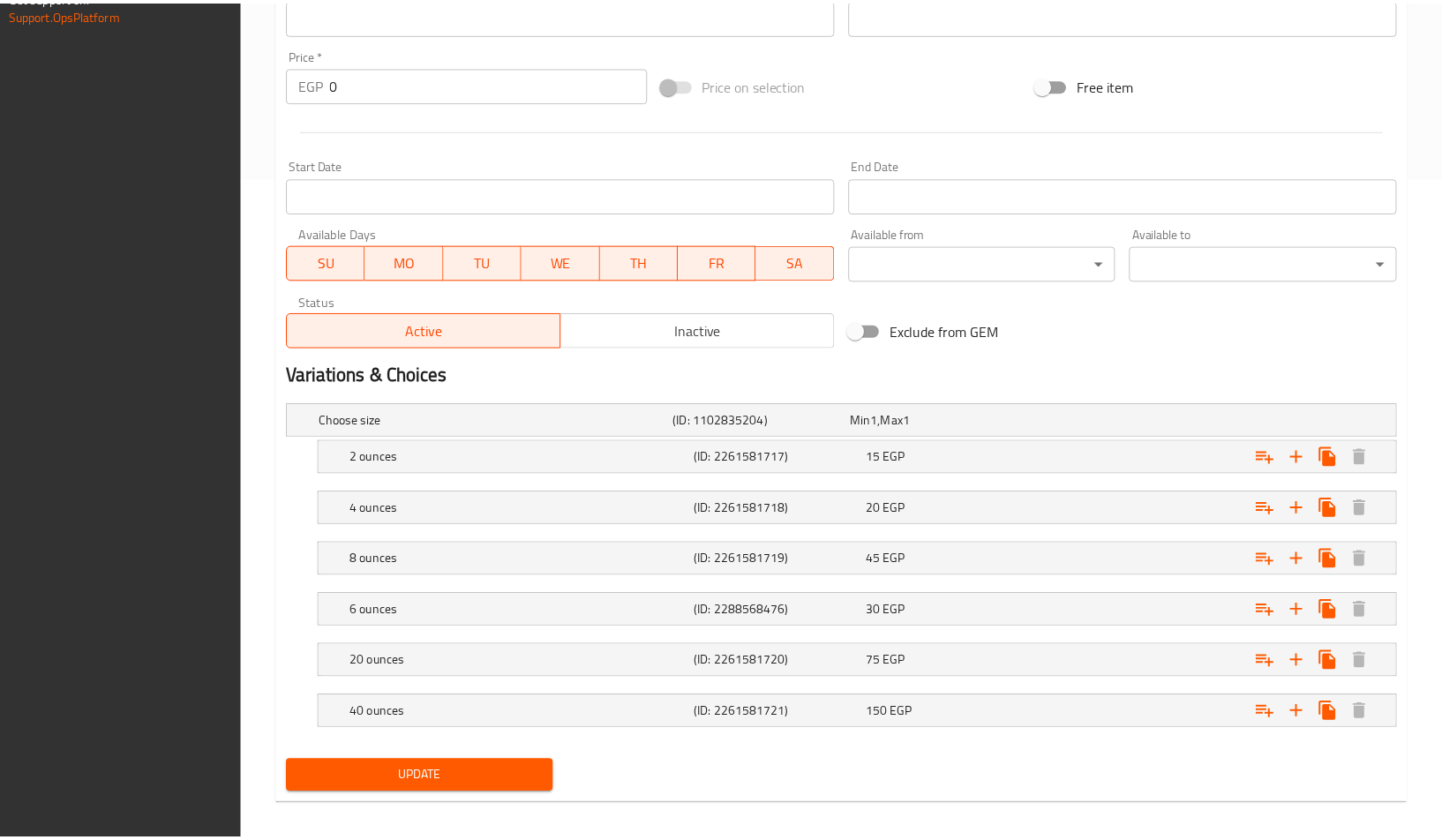
scroll to position [677, 0]
